Goal: Obtain resource: Download file/media

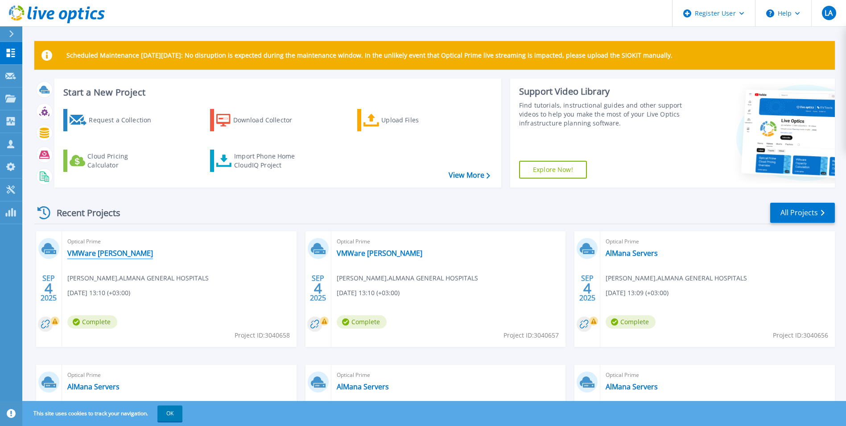
click at [86, 252] on link "VMWare Aziziya AlMana" at bounding box center [110, 252] width 86 height 9
click at [151, 277] on span "Bruce Penas , ALMANA GENERAL HOSPITALS" at bounding box center [137, 278] width 141 height 10
click at [133, 250] on link "VMWare Aziziya AlMana" at bounding box center [110, 252] width 86 height 9
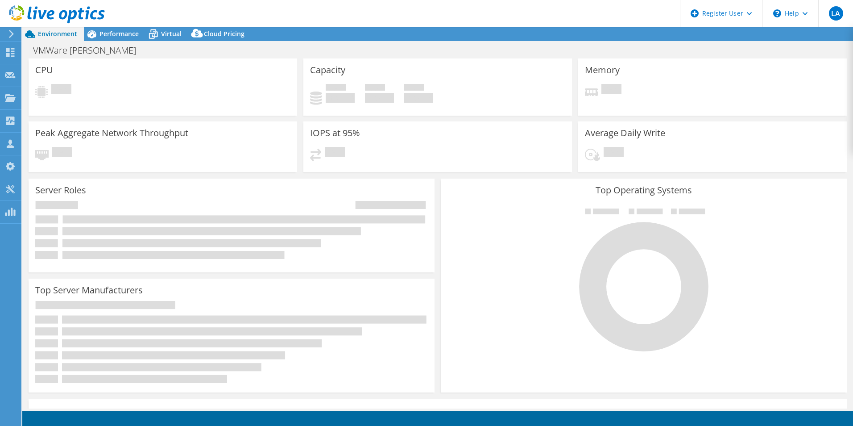
select select "USD"
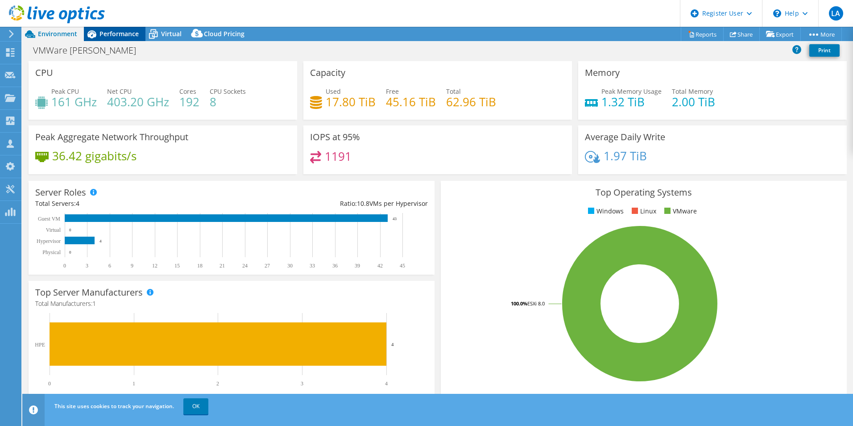
click at [99, 41] on icon at bounding box center [92, 34] width 16 height 16
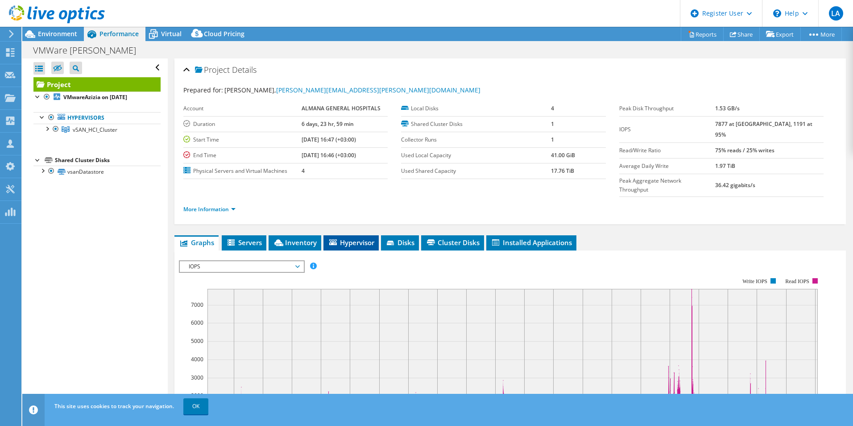
click at [352, 238] on span "Hypervisor" at bounding box center [351, 242] width 46 height 9
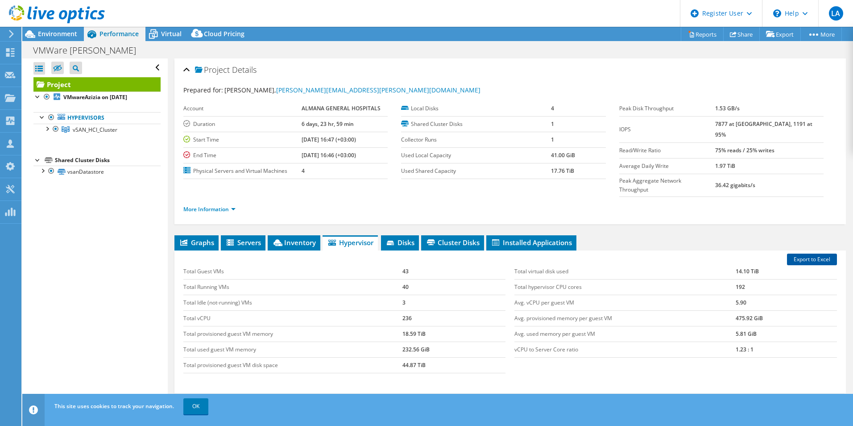
click at [803, 253] on link "Export to Excel" at bounding box center [812, 259] width 50 height 12
click at [6, 37] on div at bounding box center [10, 34] width 10 height 8
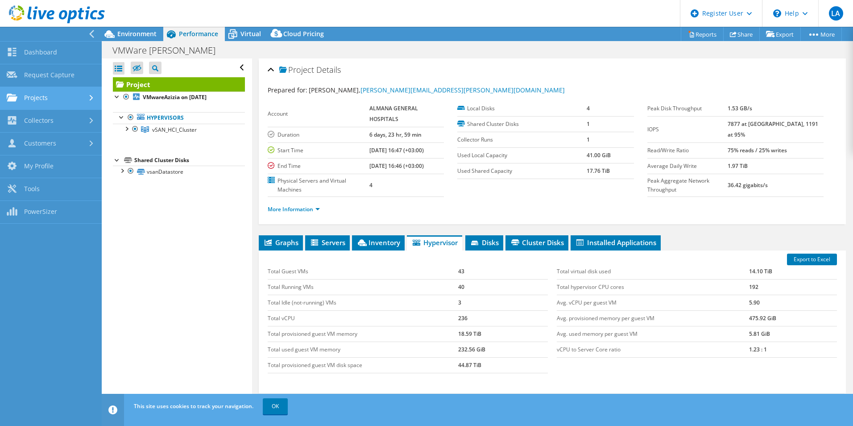
click at [38, 104] on link "Projects" at bounding box center [51, 98] width 102 height 23
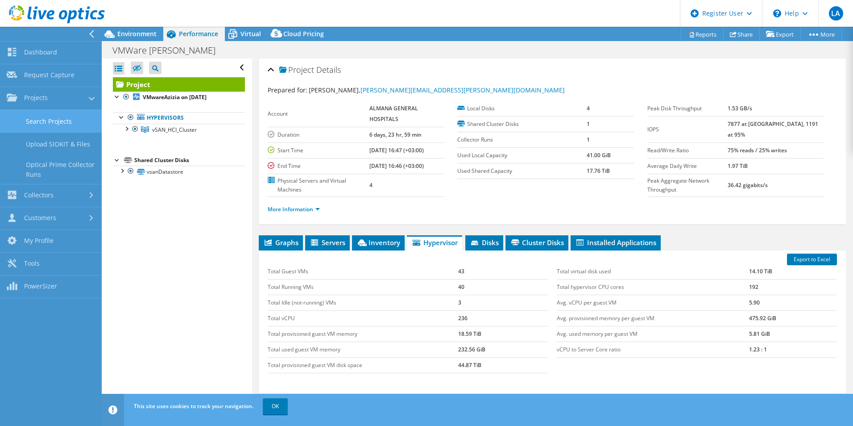
click at [33, 116] on link "Search Projects" at bounding box center [51, 121] width 102 height 23
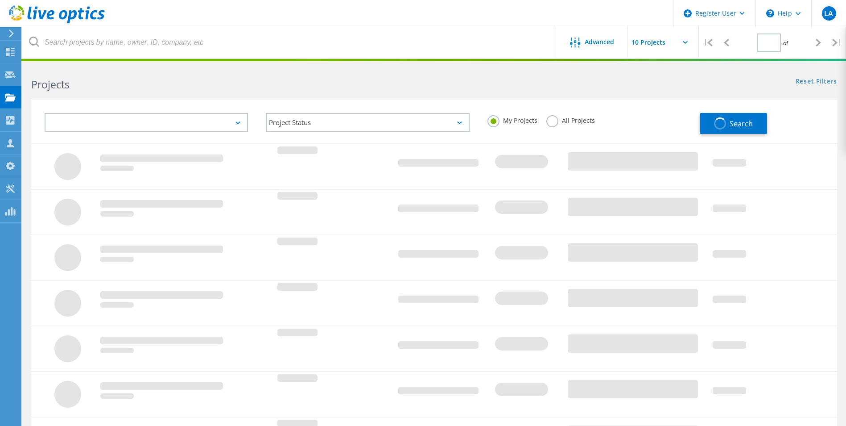
type input "1"
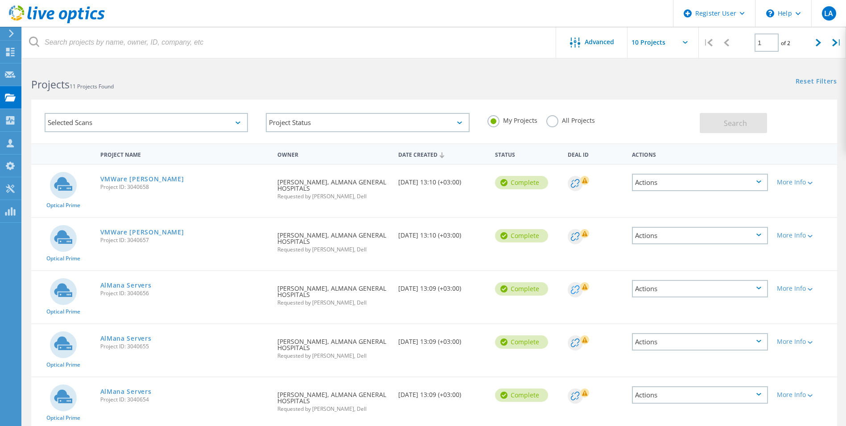
click at [579, 293] on circle at bounding box center [575, 289] width 15 height 15
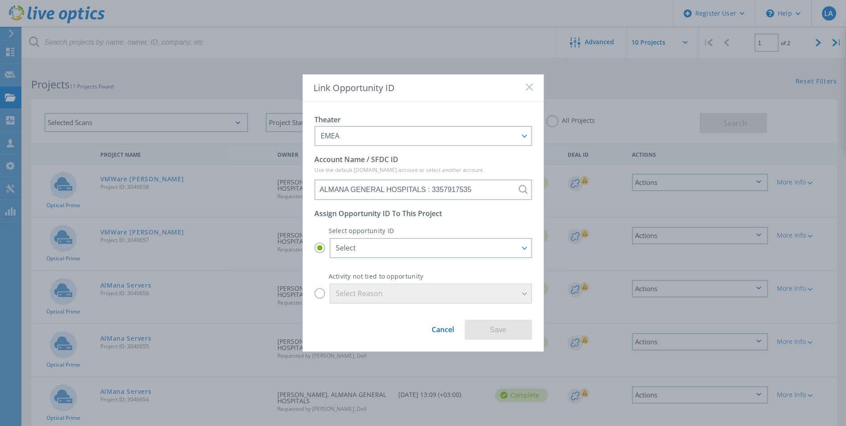
click at [533, 87] on div "Link Opportunity ID" at bounding box center [423, 87] width 241 height 27
click at [532, 91] on span at bounding box center [529, 87] width 7 height 9
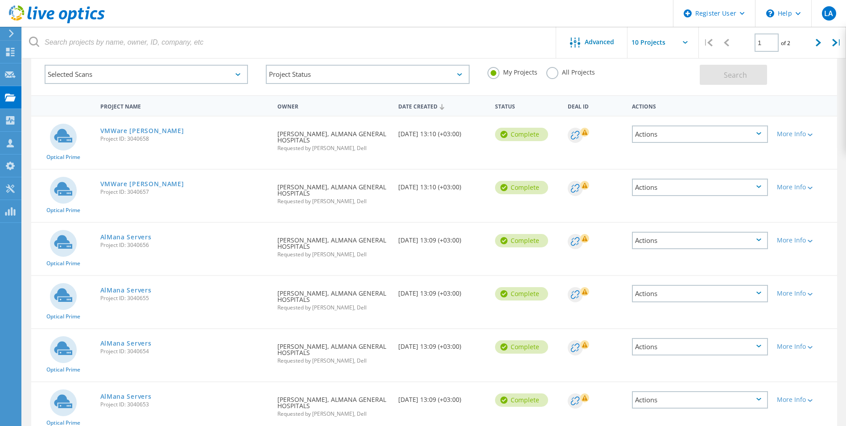
scroll to position [134, 0]
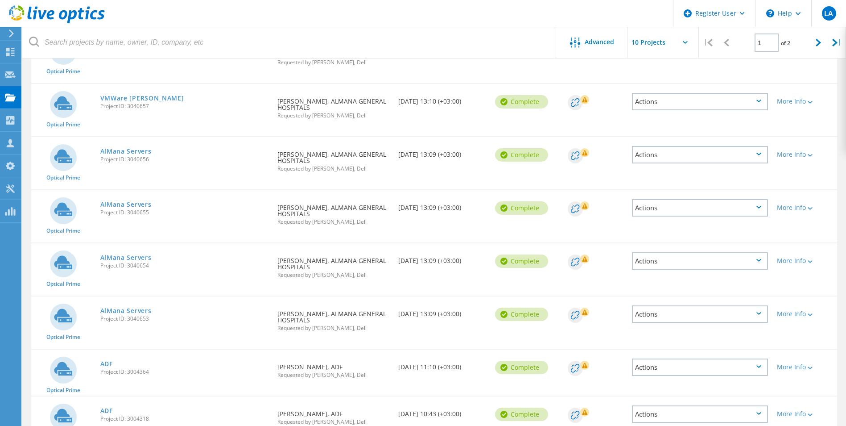
click at [665, 262] on div "Actions" at bounding box center [700, 260] width 136 height 17
click at [208, 211] on span "Project ID: 3040655" at bounding box center [184, 212] width 169 height 5
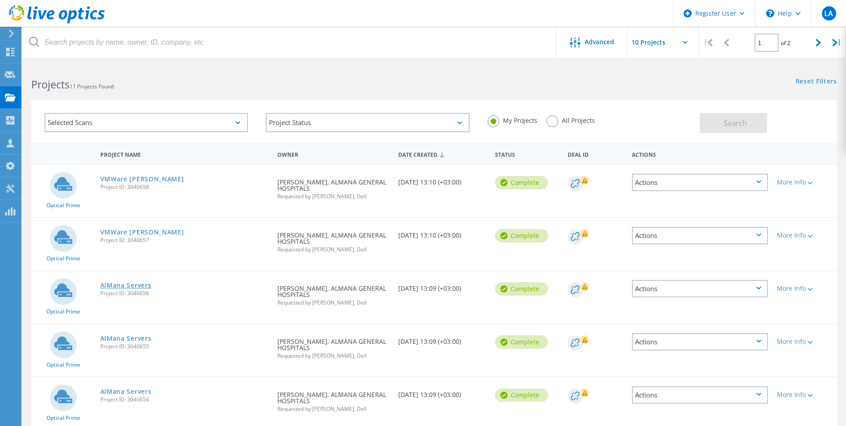
click at [135, 286] on link "AlMana Servers" at bounding box center [125, 285] width 51 height 6
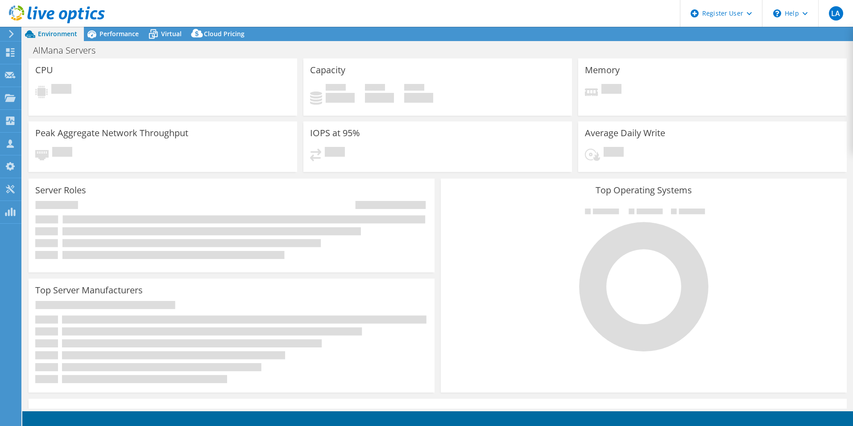
select select "USD"
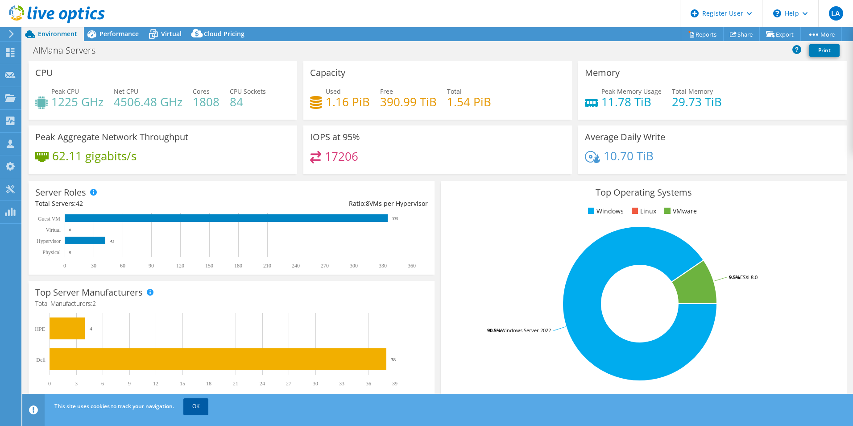
click at [203, 408] on link "OK" at bounding box center [195, 406] width 25 height 16
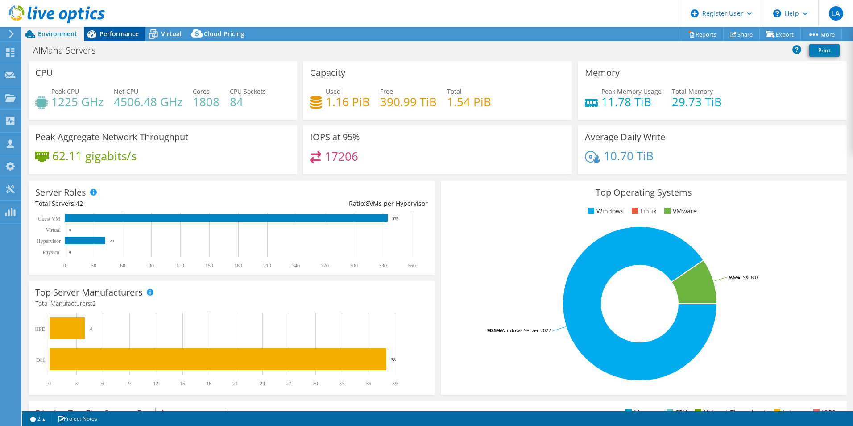
click at [121, 29] on div "Performance" at bounding box center [115, 34] width 62 height 14
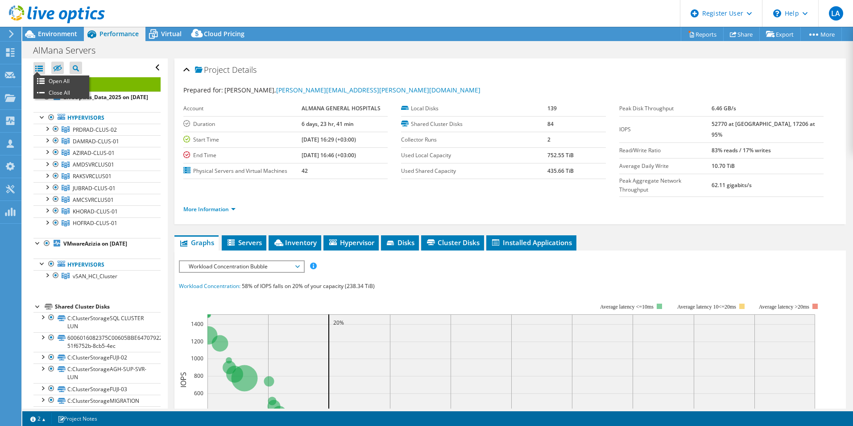
click at [44, 68] on div at bounding box center [39, 68] width 12 height 12
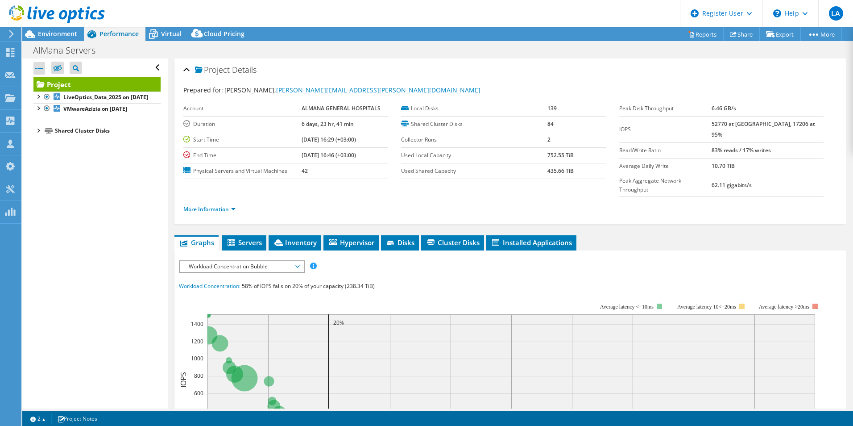
click at [37, 71] on div at bounding box center [39, 68] width 12 height 12
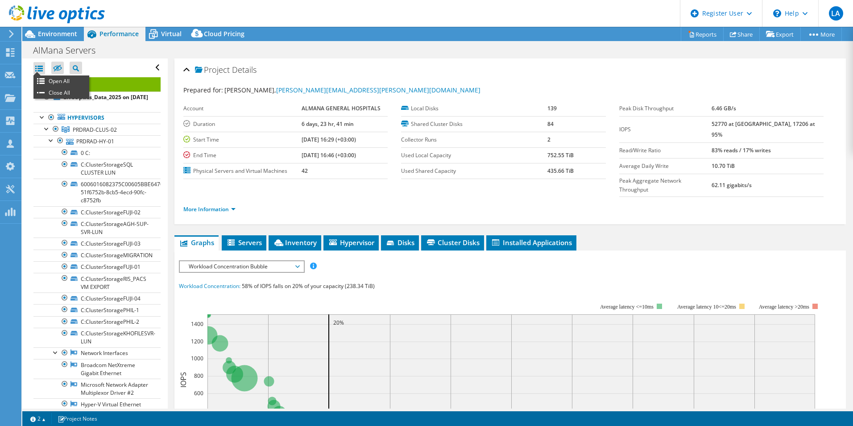
click at [42, 70] on div at bounding box center [39, 68] width 12 height 12
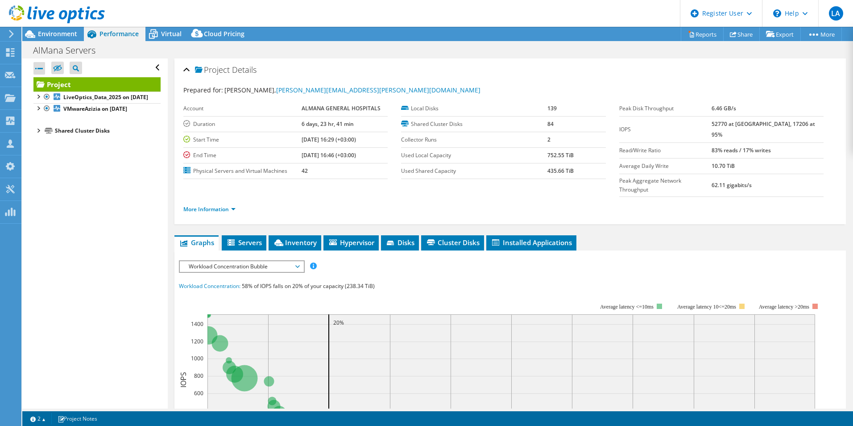
click at [42, 70] on div at bounding box center [39, 68] width 12 height 12
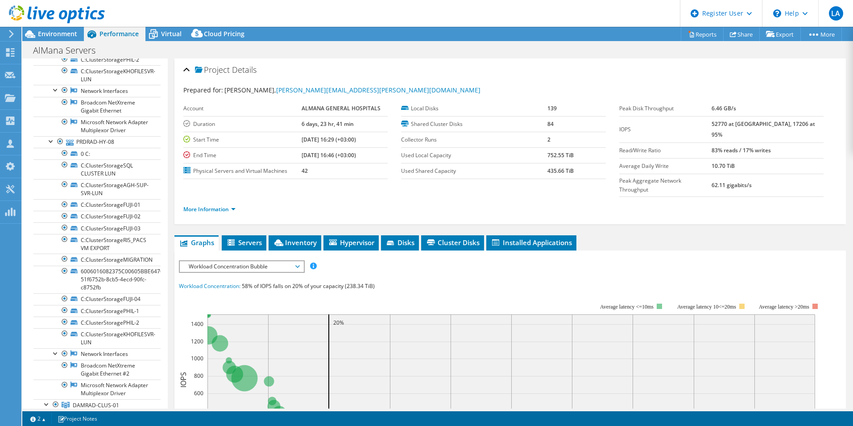
scroll to position [2052, 0]
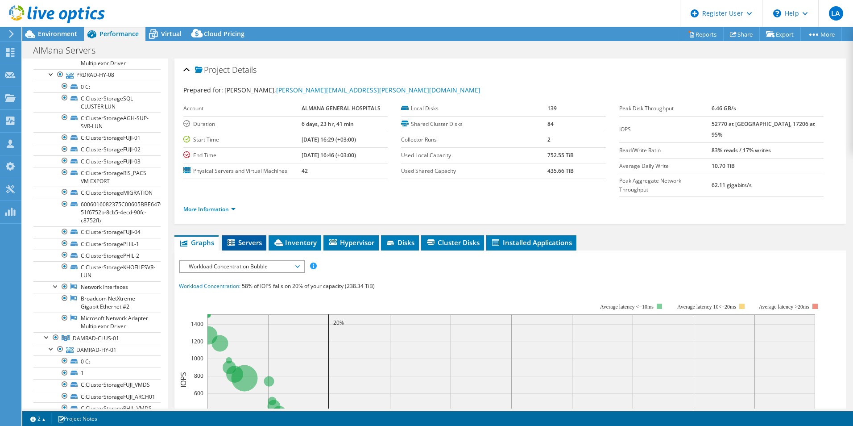
click at [242, 238] on span "Servers" at bounding box center [244, 242] width 36 height 9
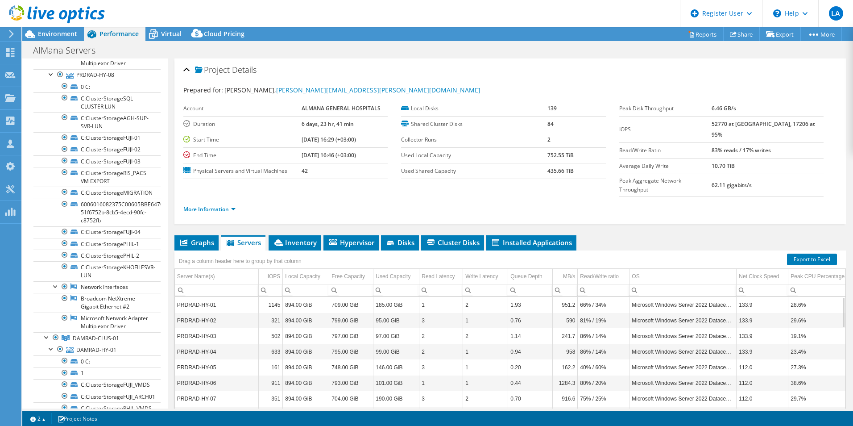
click at [47, 27] on div at bounding box center [52, 15] width 105 height 30
drag, startPoint x: 47, startPoint y: 27, endPoint x: 46, endPoint y: 31, distance: 4.5
click at [47, 30] on div "LA Dell User Lama Alshammary Lama.Alshammary@dell.com Dell My Profile Log Out \…" at bounding box center [426, 213] width 853 height 426
click at [46, 32] on span "Environment" at bounding box center [57, 33] width 39 height 8
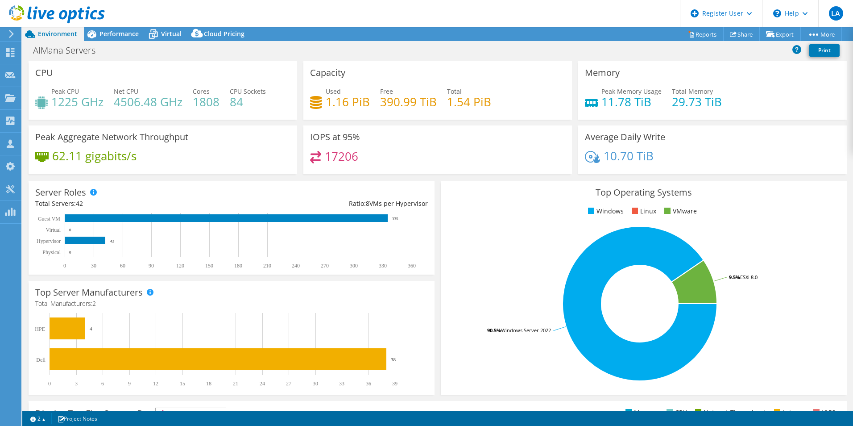
click at [66, 107] on h4 "1225 GHz" at bounding box center [77, 102] width 52 height 10
drag, startPoint x: 110, startPoint y: 107, endPoint x: 158, endPoint y: 109, distance: 48.2
click at [158, 109] on div "Peak CPU 1225 GHz Net CPU 4506.48 GHz Cores 1808 CPU Sockets 84" at bounding box center [162, 101] width 255 height 29
click at [73, 68] on div "CPU Peak CPU 1225 GHz Net CPU 4506.48 GHz Cores 1808 CPU Sockets 84" at bounding box center [163, 90] width 269 height 58
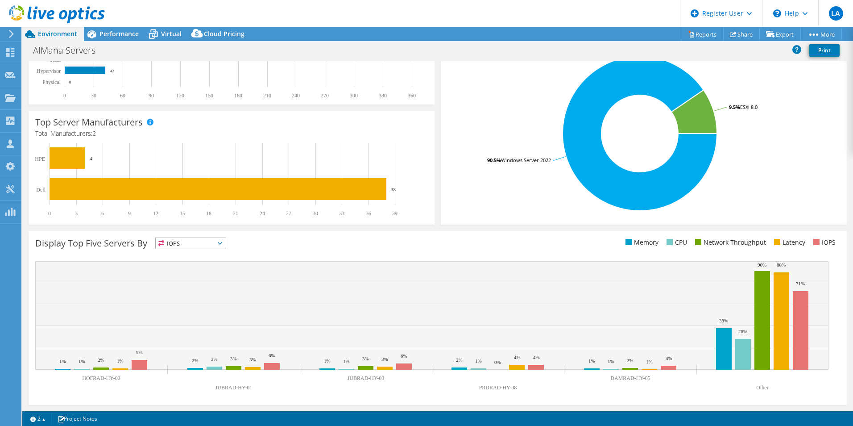
click at [191, 251] on div "Display Top Five Servers By IOPS IOPS" at bounding box center [236, 244] width 402 height 15
click at [190, 243] on span "IOPS" at bounding box center [191, 243] width 70 height 11
click at [178, 278] on li "CPU" at bounding box center [191, 279] width 70 height 12
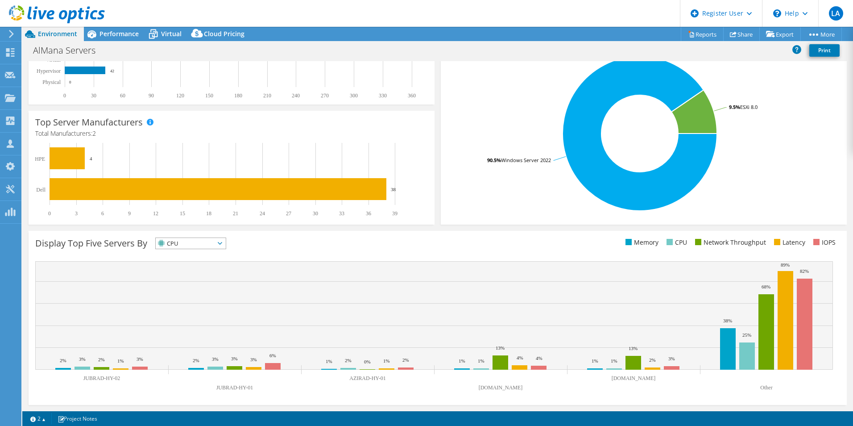
click at [202, 247] on span "CPU" at bounding box center [185, 243] width 59 height 11
click at [186, 286] on li "Network Throughput" at bounding box center [191, 292] width 70 height 12
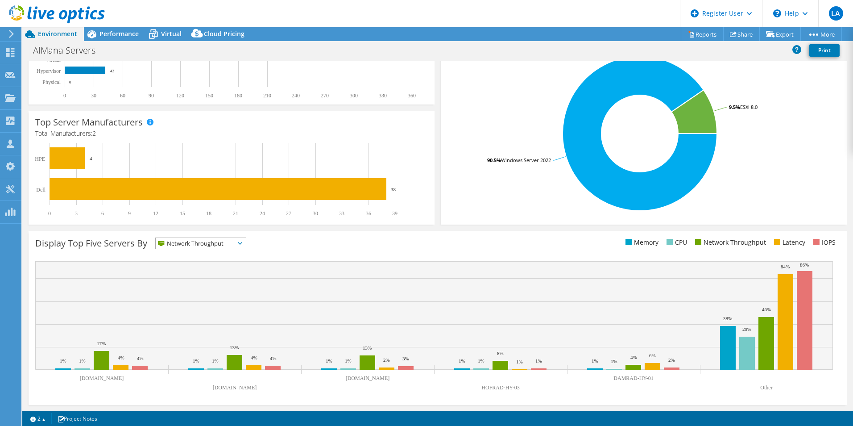
click at [182, 243] on span "Network Throughput" at bounding box center [195, 243] width 79 height 11
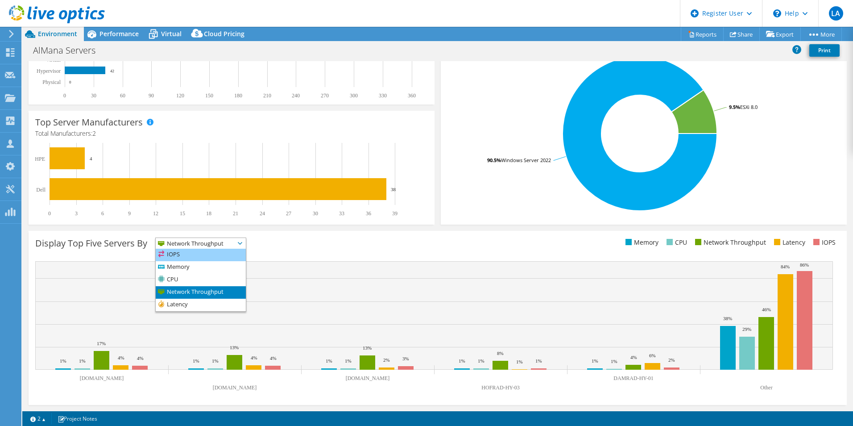
click at [181, 255] on li "IOPS" at bounding box center [201, 254] width 90 height 12
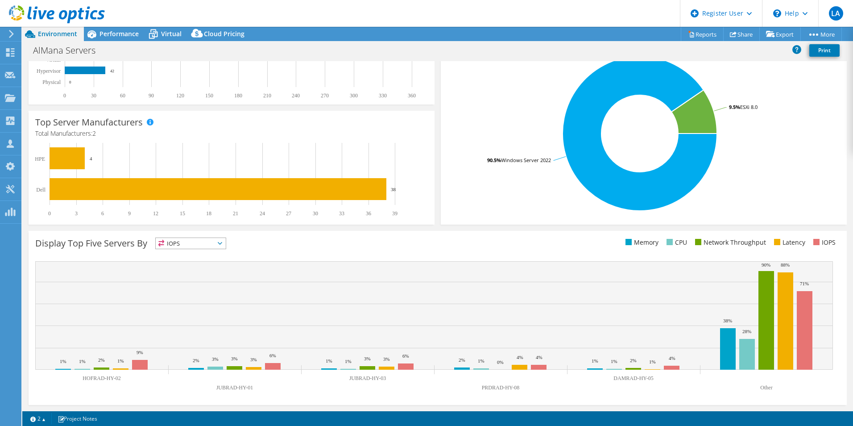
click at [174, 232] on div "Display Top Five Servers By IOPS IOPS" at bounding box center [438, 318] width 818 height 174
click at [179, 244] on span "IOPS" at bounding box center [185, 243] width 59 height 11
click at [172, 257] on li "IOPS" at bounding box center [191, 254] width 70 height 12
click at [172, 267] on rect at bounding box center [433, 315] width 797 height 108
click at [174, 255] on div "Display Top Five Servers By IOPS IOPS" at bounding box center [438, 318] width 818 height 174
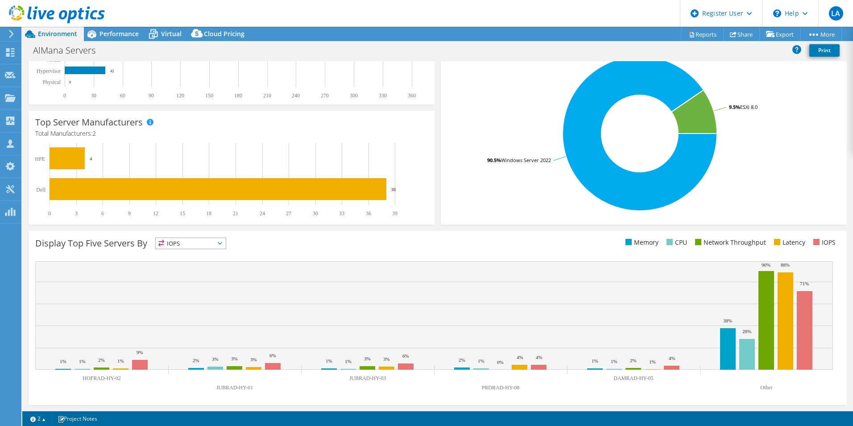
click at [174, 246] on span "IOPS" at bounding box center [185, 243] width 59 height 11
click at [178, 269] on li "Memory" at bounding box center [191, 267] width 70 height 12
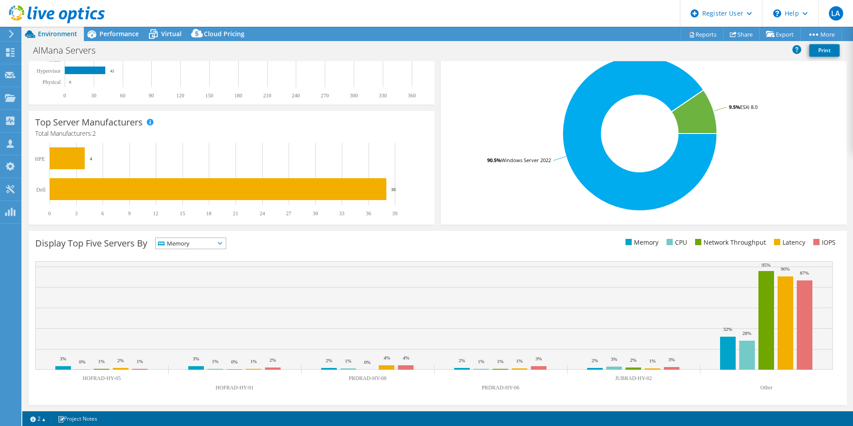
click at [176, 244] on span "Memory" at bounding box center [185, 243] width 59 height 11
click at [177, 259] on li "IOPS" at bounding box center [191, 254] width 70 height 12
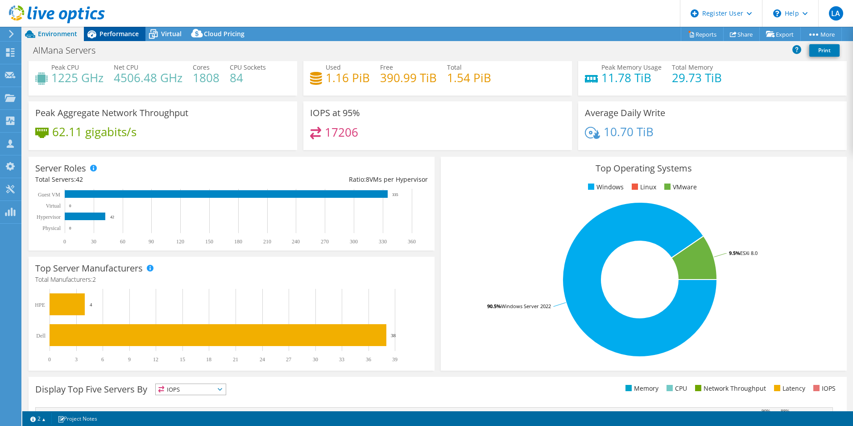
scroll to position [0, 0]
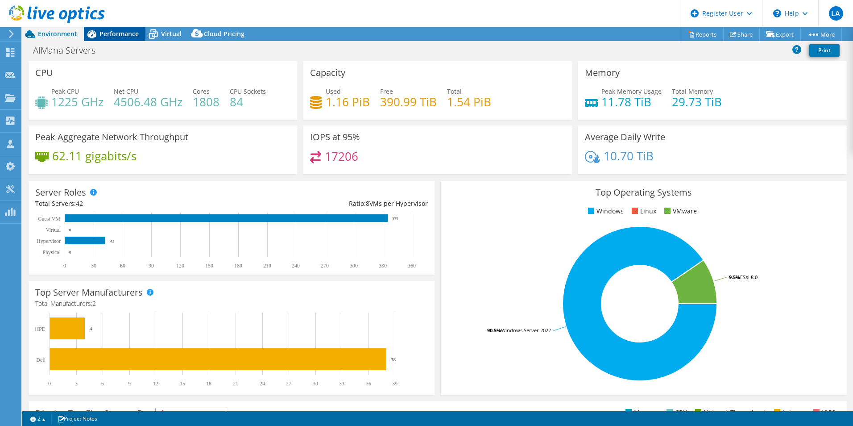
click at [104, 31] on span "Performance" at bounding box center [118, 33] width 39 height 8
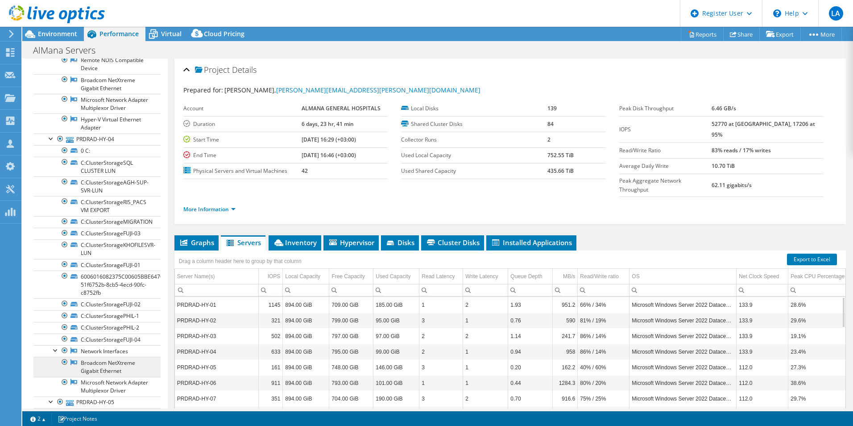
scroll to position [803, 0]
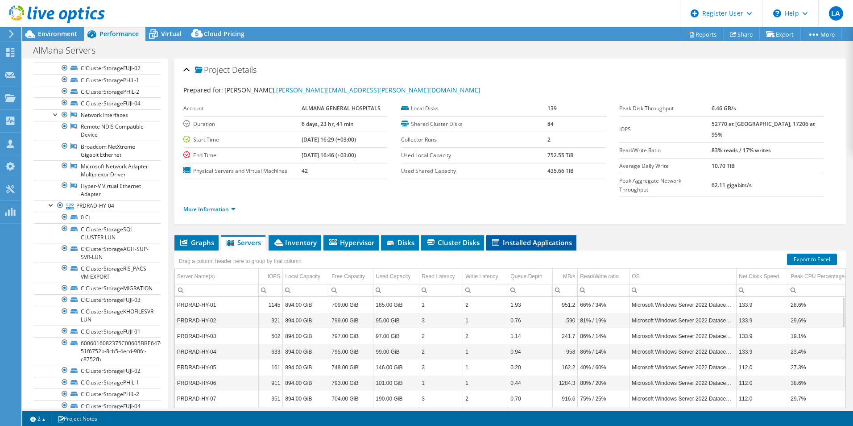
click at [527, 238] on span "Installed Applications" at bounding box center [531, 242] width 81 height 9
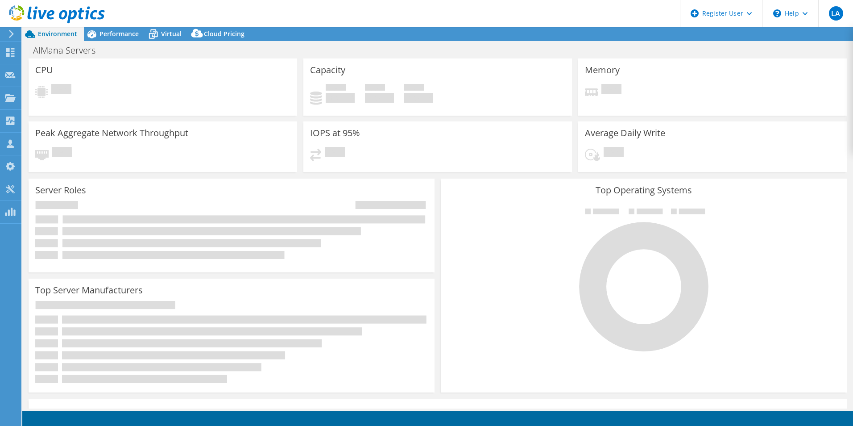
select select "USD"
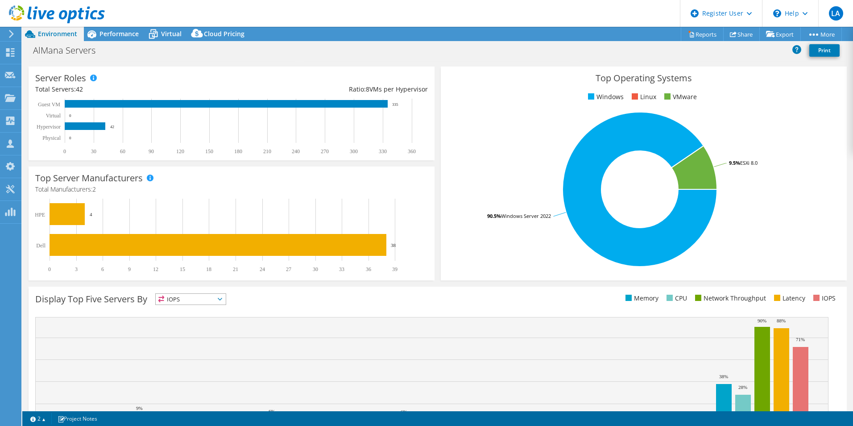
scroll to position [134, 0]
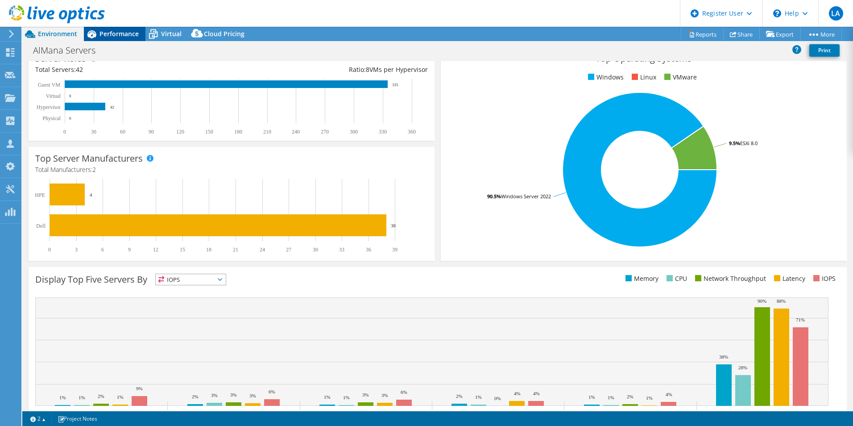
click at [115, 31] on span "Performance" at bounding box center [118, 33] width 39 height 8
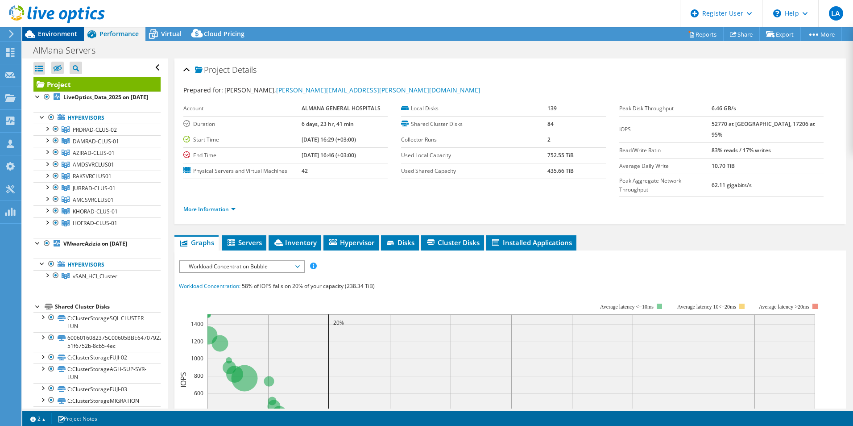
click at [62, 34] on span "Environment" at bounding box center [57, 33] width 39 height 8
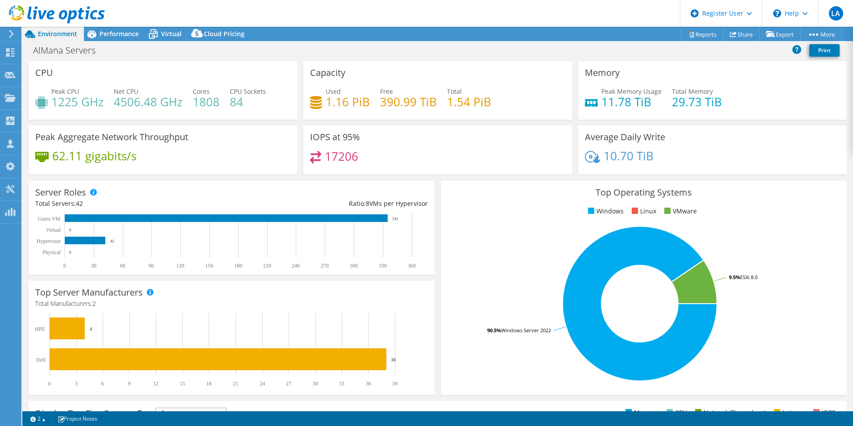
click at [103, 29] on div at bounding box center [52, 15] width 105 height 30
click at [115, 37] on span "Performance" at bounding box center [118, 33] width 39 height 8
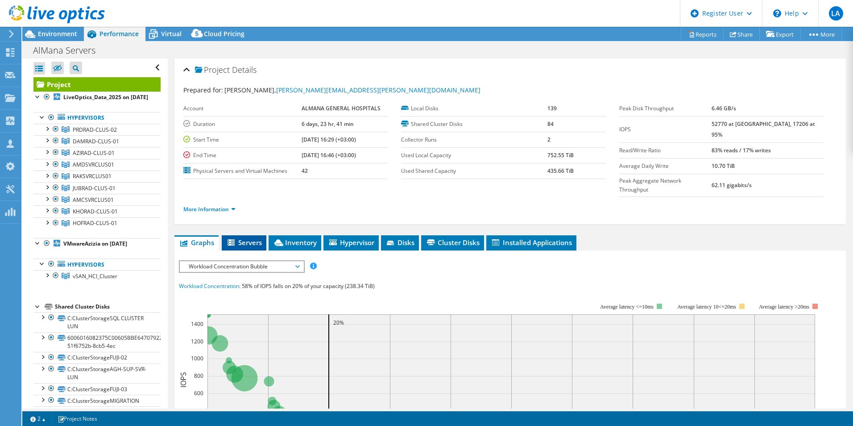
click at [246, 238] on span "Servers" at bounding box center [244, 242] width 36 height 9
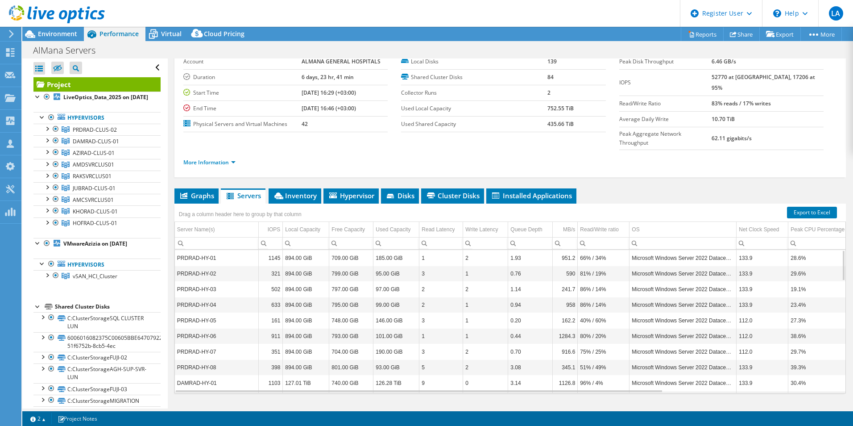
scroll to position [48, 0]
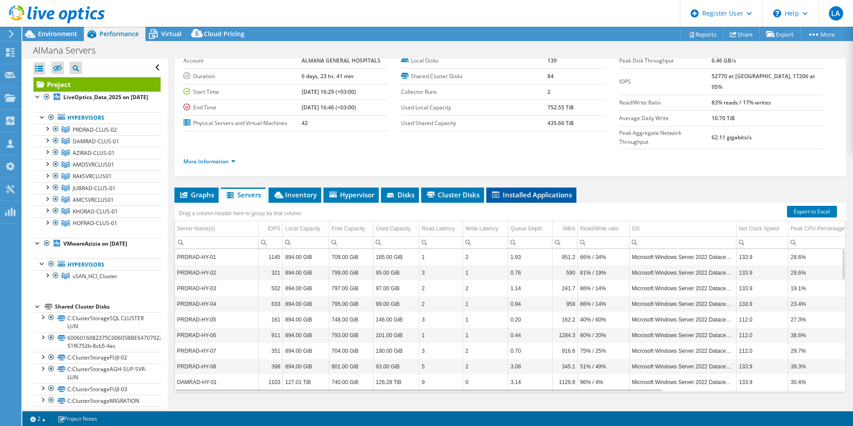
click at [563, 190] on span "Installed Applications" at bounding box center [531, 194] width 81 height 9
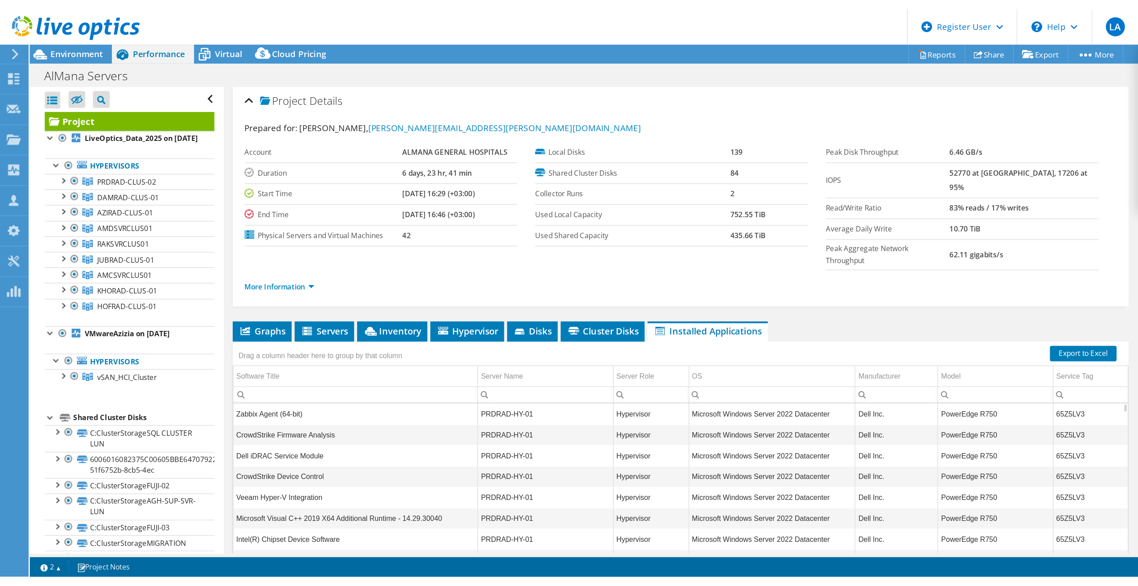
scroll to position [0, 0]
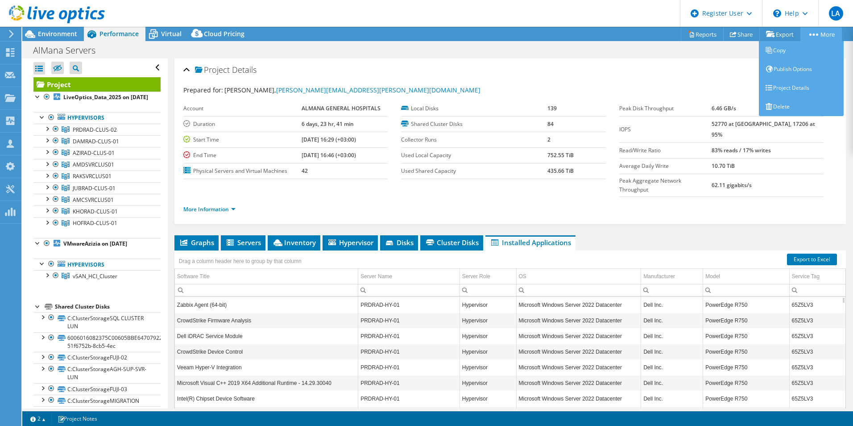
click at [821, 33] on link "More" at bounding box center [820, 34] width 41 height 14
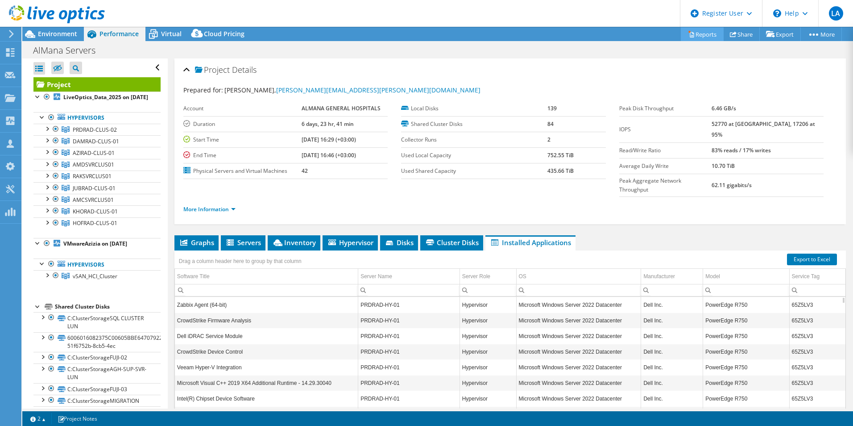
click at [700, 30] on link "Reports" at bounding box center [702, 34] width 43 height 14
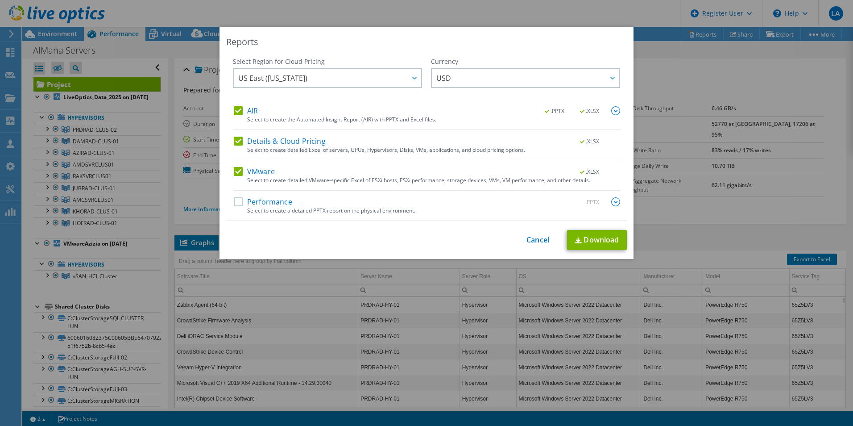
click at [248, 200] on label "Performance" at bounding box center [263, 201] width 58 height 9
click at [0, 0] on input "Performance" at bounding box center [0, 0] width 0 height 0
click at [611, 240] on link "Download" at bounding box center [597, 240] width 60 height 20
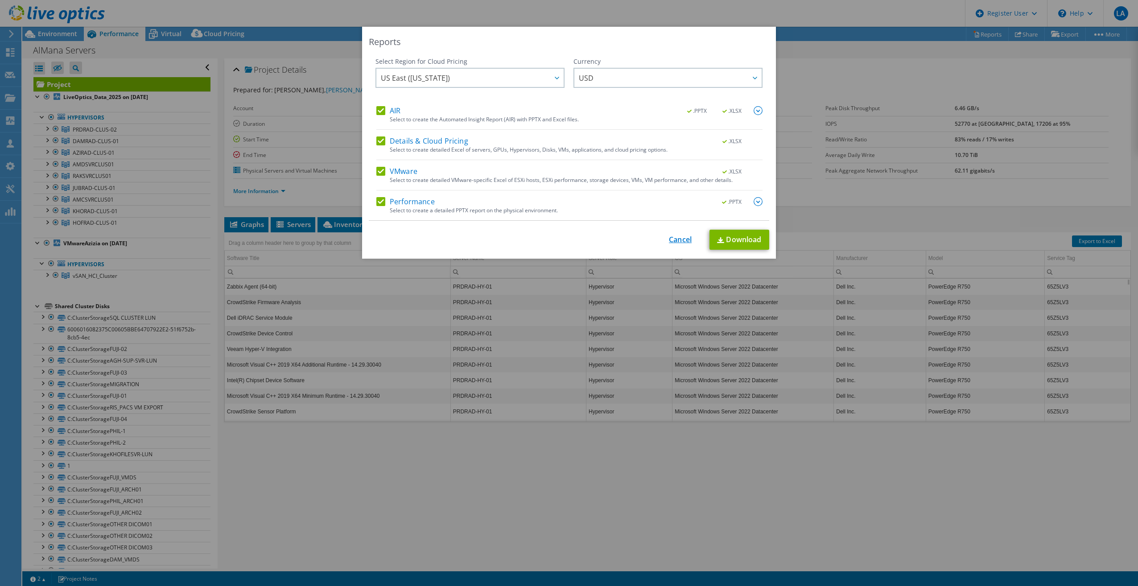
click at [683, 236] on link "Cancel" at bounding box center [680, 240] width 23 height 8
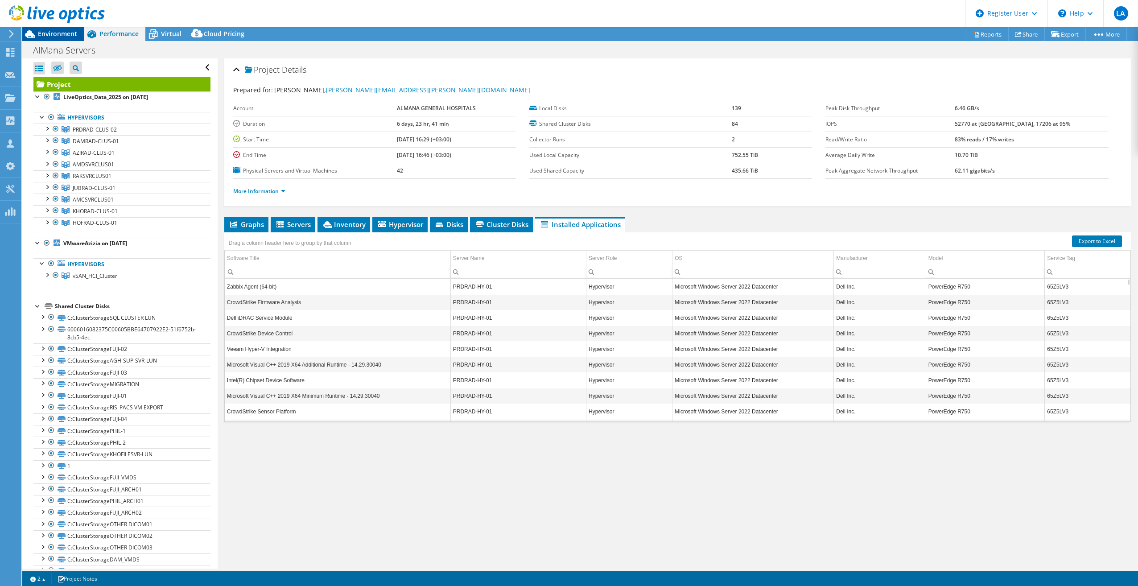
click at [56, 40] on div "Environment" at bounding box center [53, 34] width 62 height 14
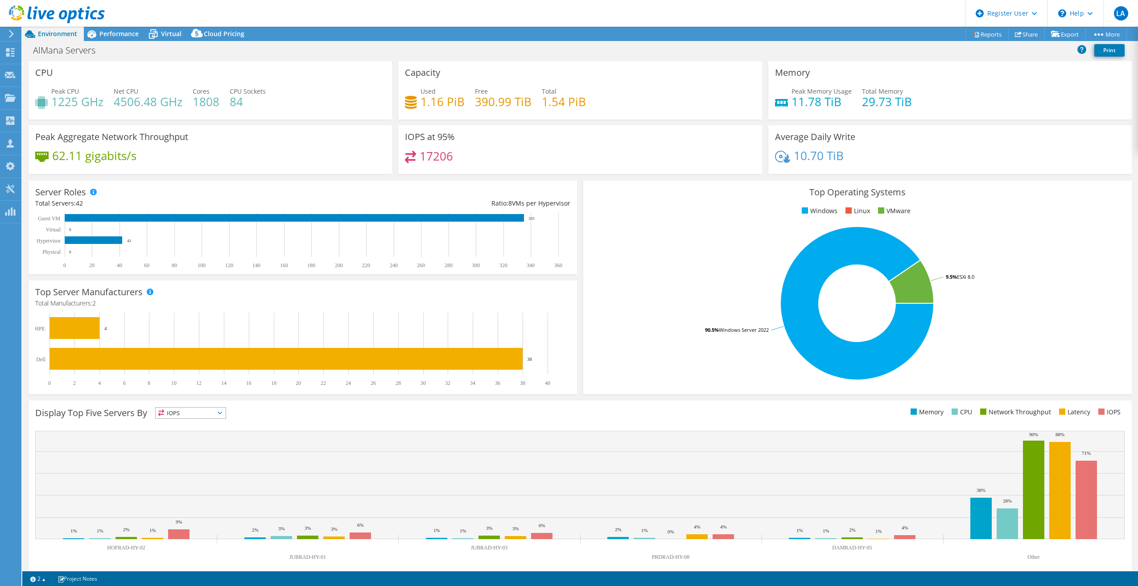
click at [113, 25] on header "LA Dell User Lama Alshammary Lama.Alshammary@dell.com Dell My Profile Log Out \…" at bounding box center [569, 13] width 1138 height 27
click at [116, 27] on div "Performance" at bounding box center [115, 34] width 62 height 14
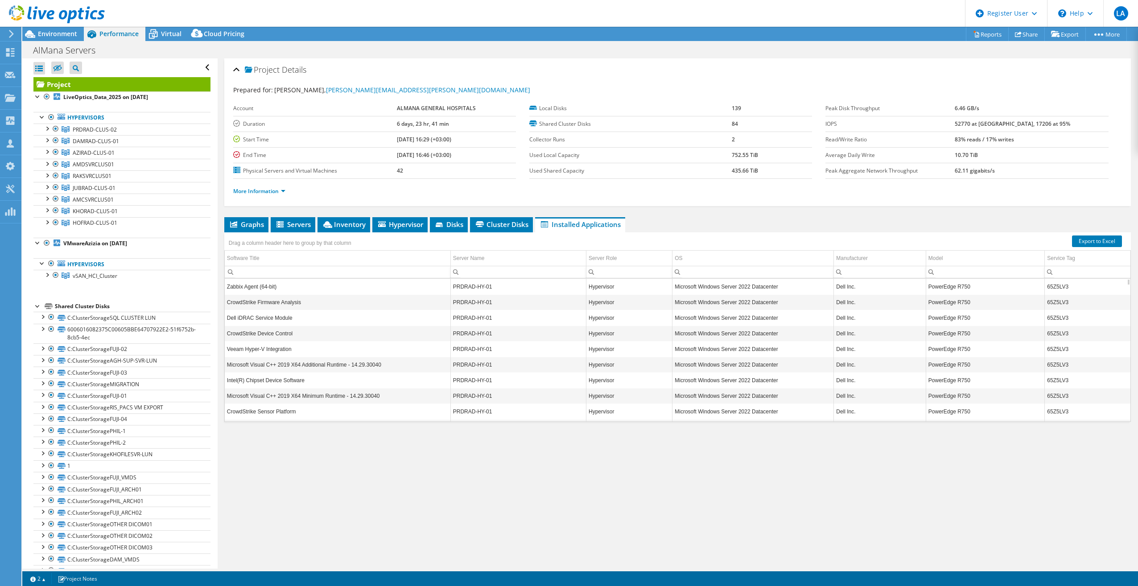
click at [66, 28] on div at bounding box center [52, 15] width 105 height 30
click at [68, 41] on div "Environment" at bounding box center [53, 34] width 62 height 14
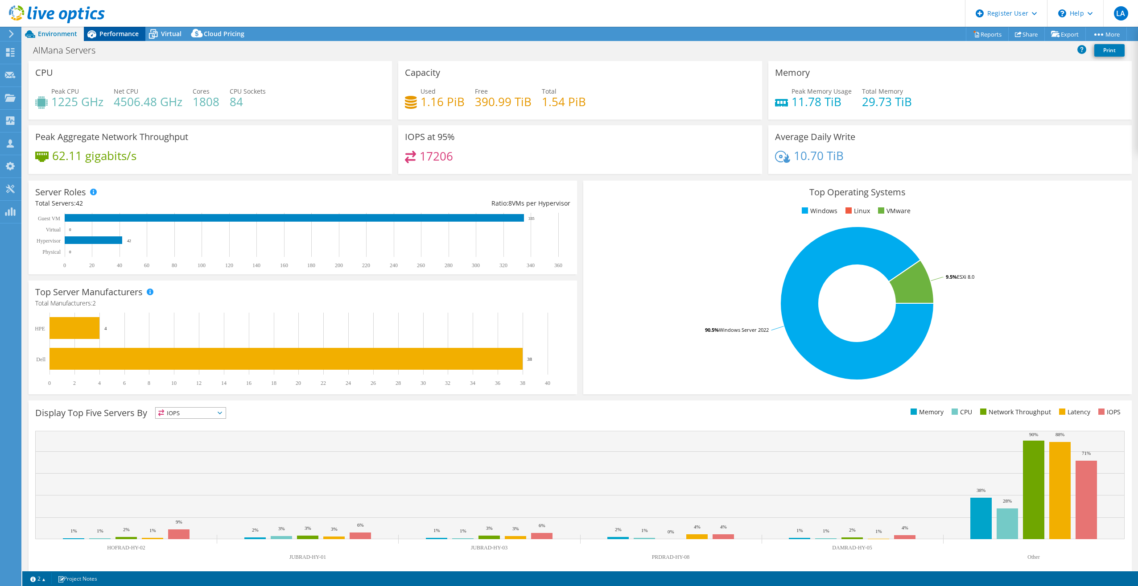
click at [107, 31] on span "Performance" at bounding box center [118, 33] width 39 height 8
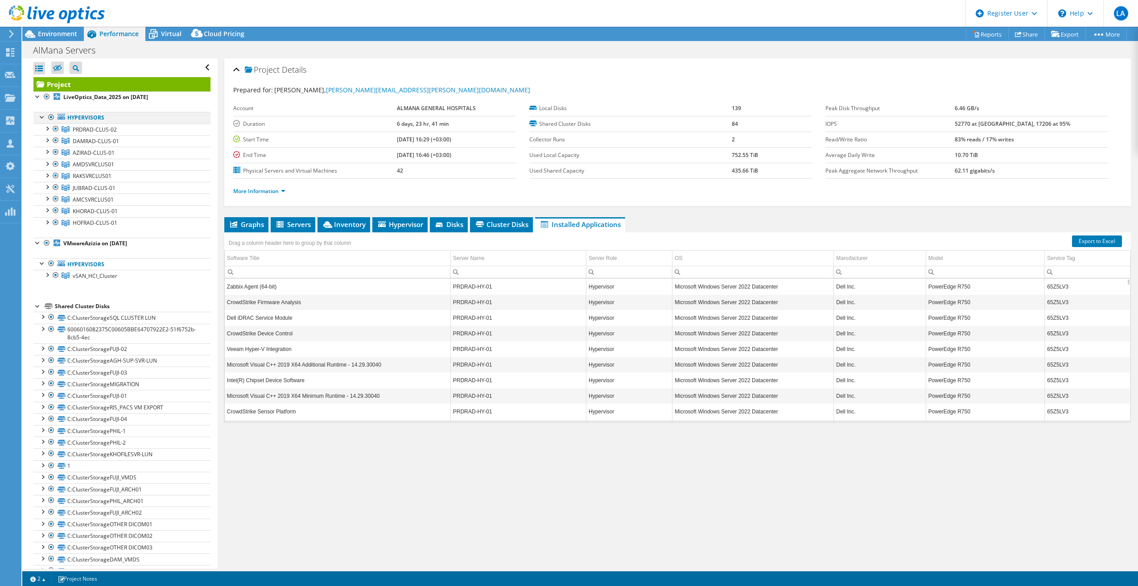
click at [49, 114] on div at bounding box center [51, 117] width 9 height 11
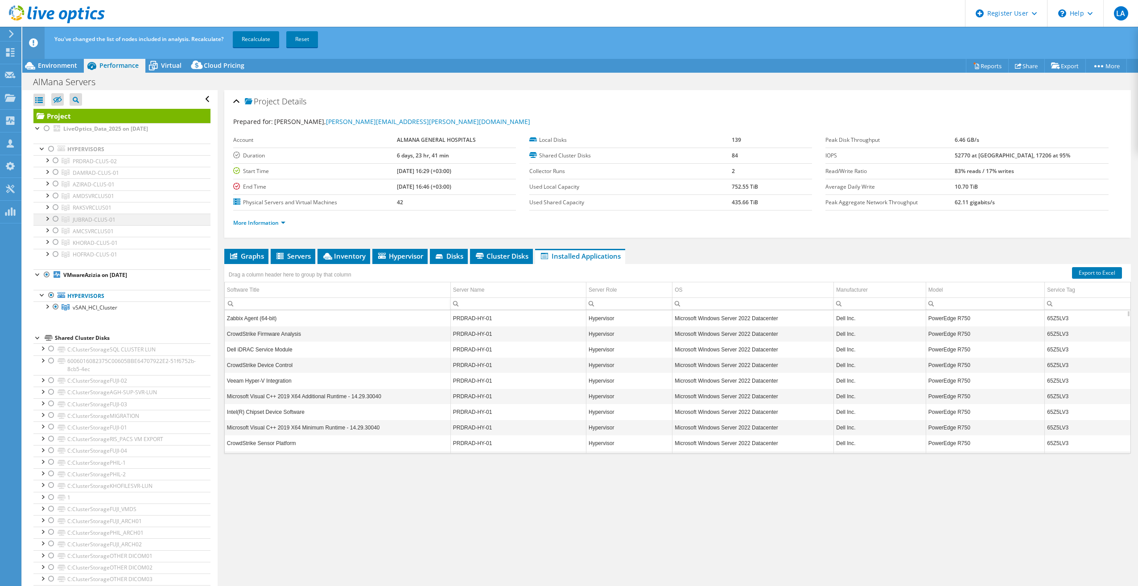
click at [55, 220] on div at bounding box center [55, 219] width 9 height 11
click at [245, 35] on link "Recalculate" at bounding box center [256, 39] width 46 height 16
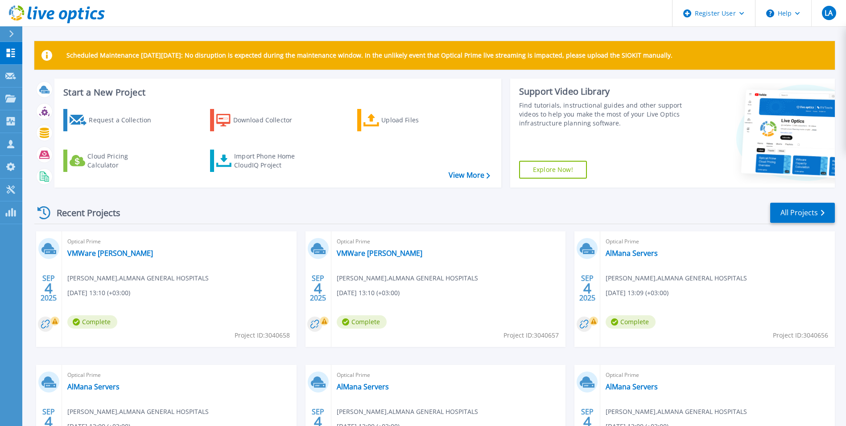
scroll to position [106, 0]
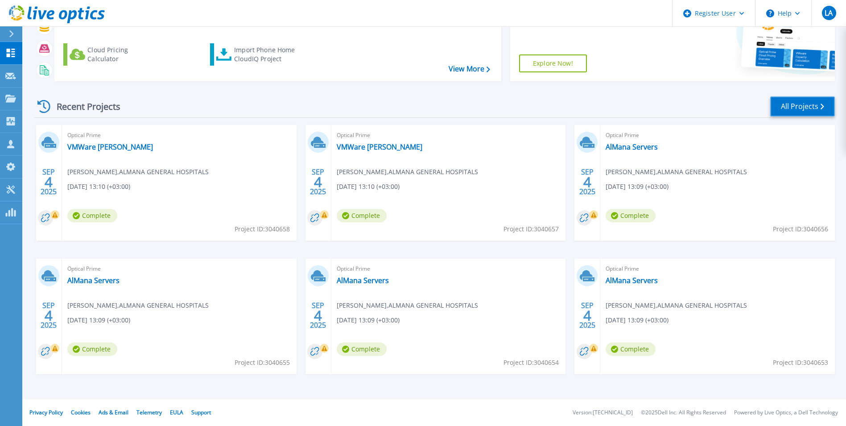
click at [797, 107] on link "All Projects" at bounding box center [802, 106] width 65 height 20
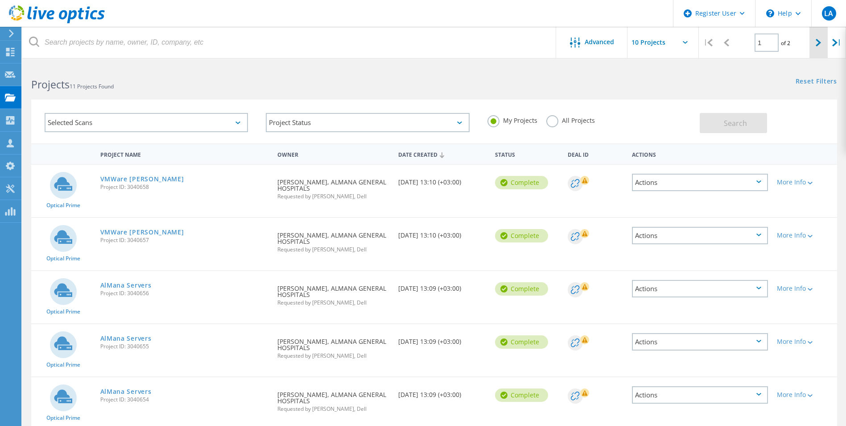
click at [815, 41] on div at bounding box center [819, 43] width 18 height 32
type input "2"
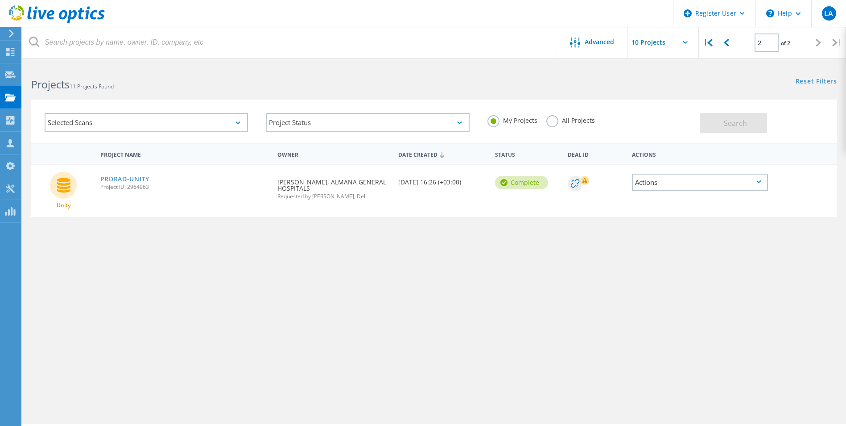
scroll to position [25, 0]
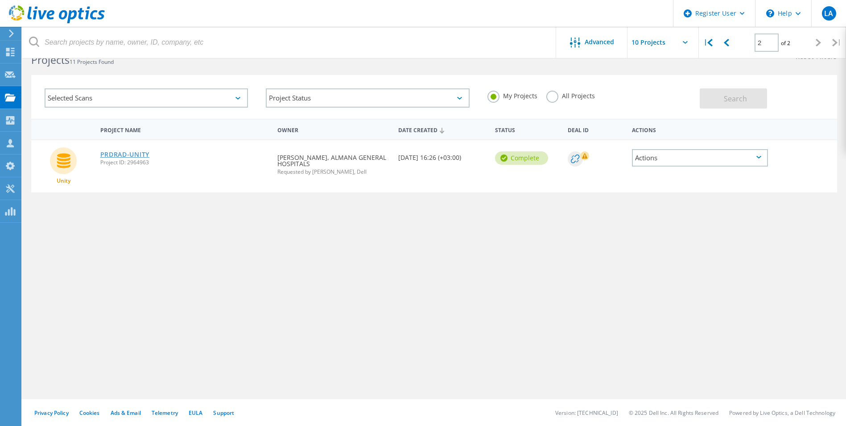
click at [121, 153] on link "PRDRAD-UNITY" at bounding box center [124, 154] width 49 height 6
